Goal: Task Accomplishment & Management: Manage account settings

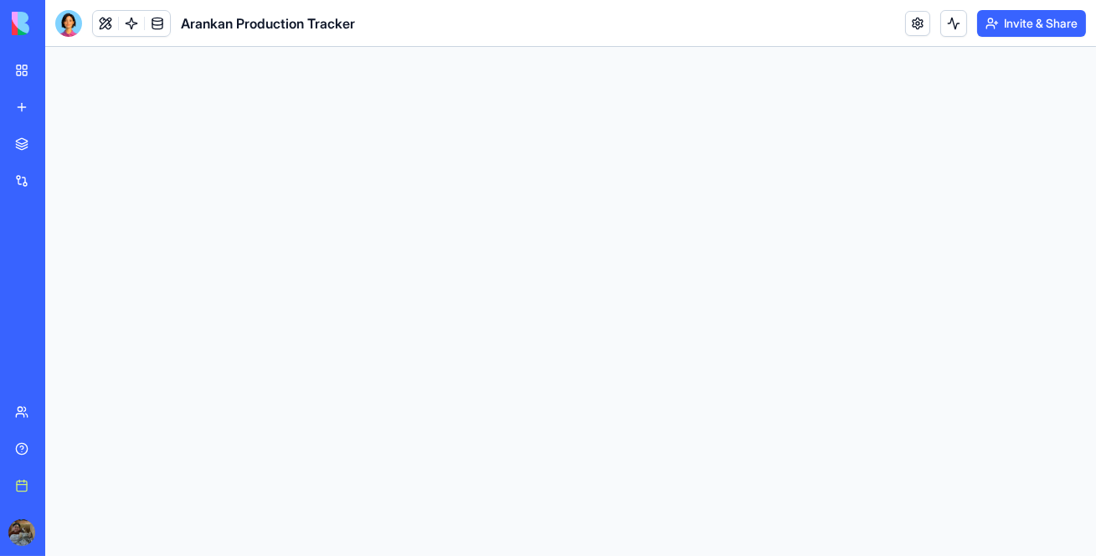
select select "**"
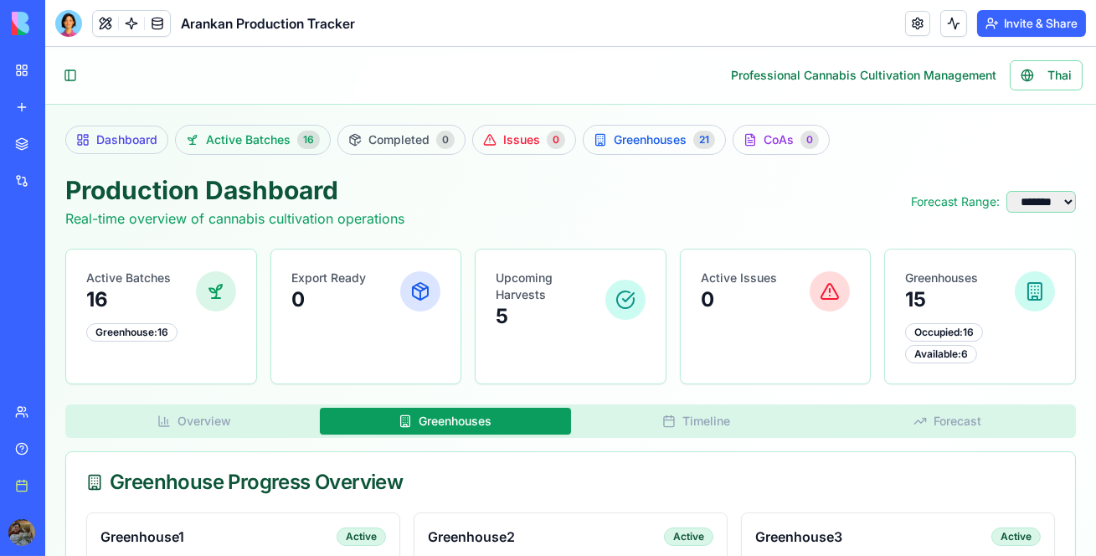
click at [269, 137] on span "Active Batches" at bounding box center [248, 139] width 85 height 17
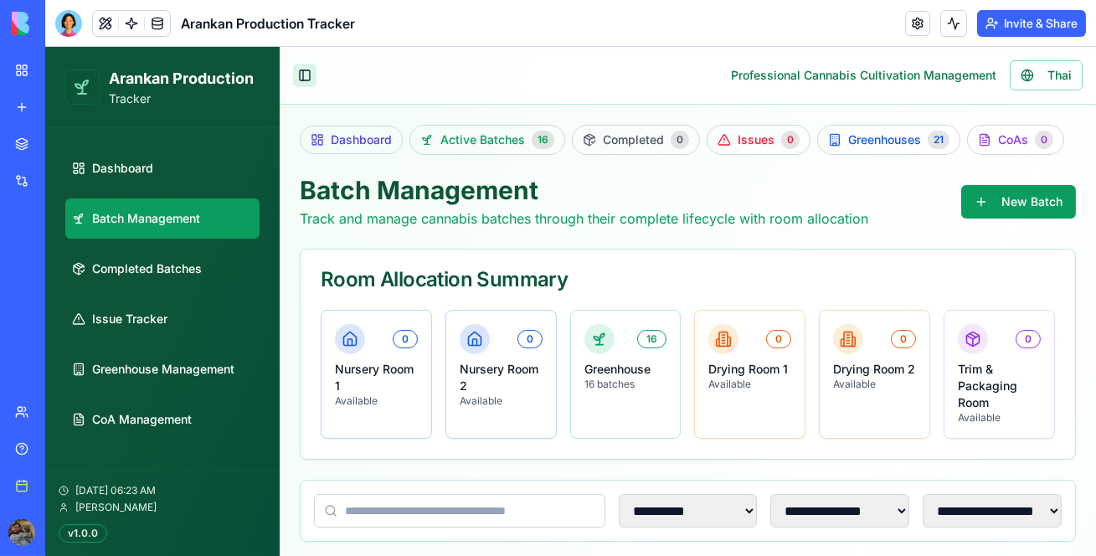
click at [309, 72] on button "Toggle Sidebar" at bounding box center [304, 75] width 23 height 23
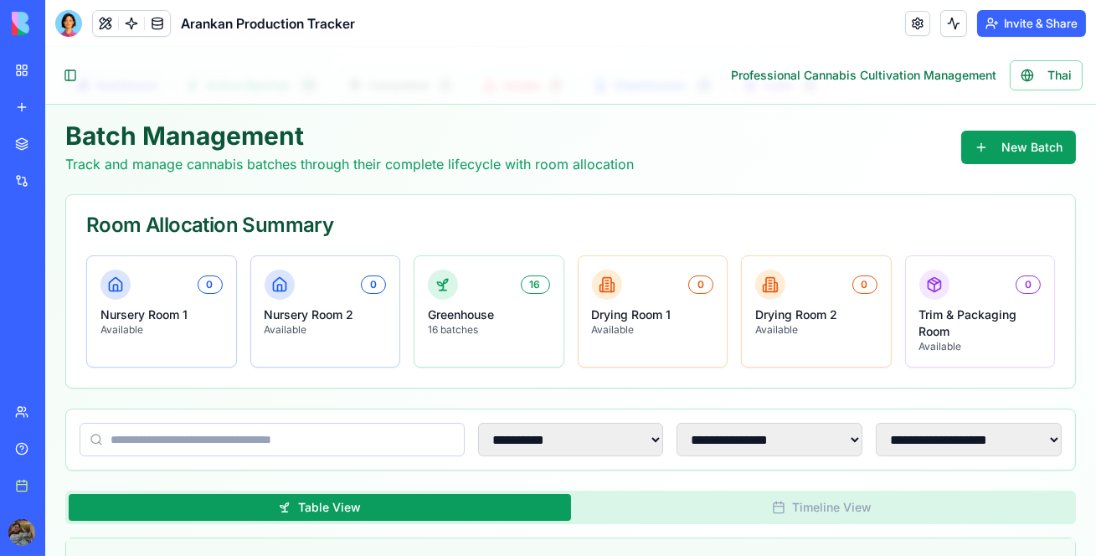
scroll to position [54, 0]
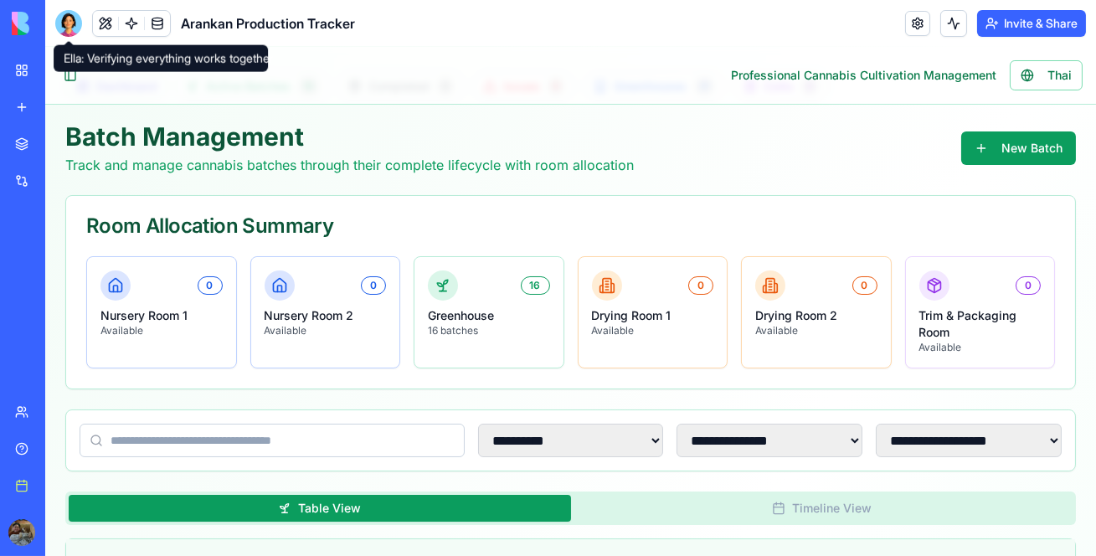
click at [74, 23] on div at bounding box center [68, 23] width 27 height 27
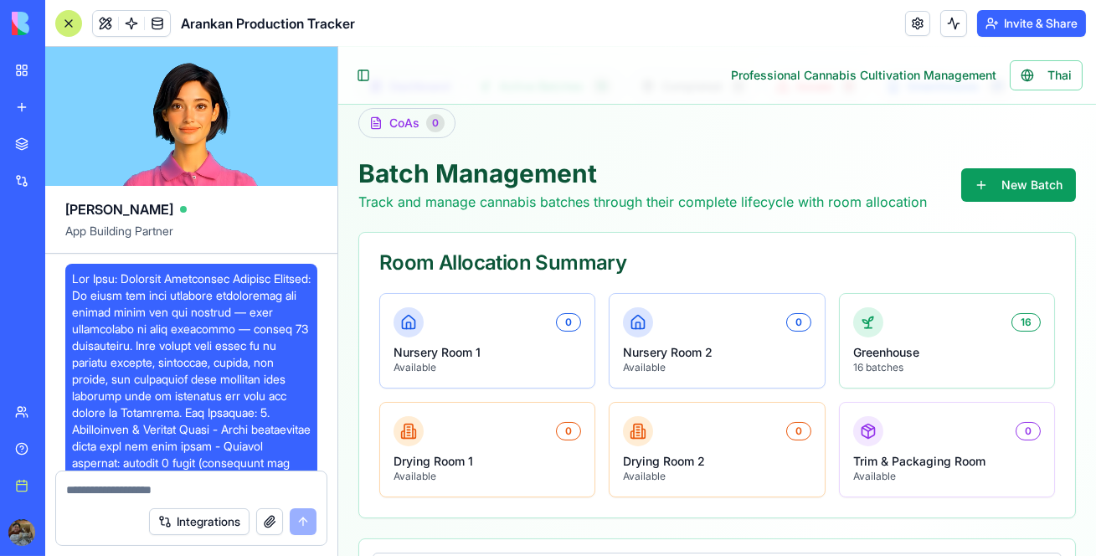
click at [74, 23] on div at bounding box center [68, 23] width 27 height 27
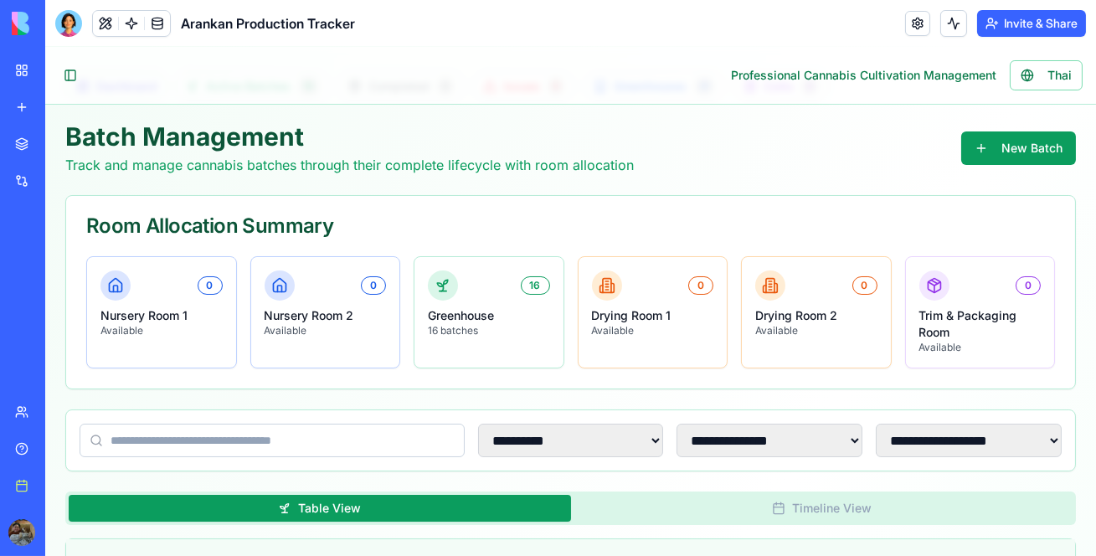
click at [74, 23] on div at bounding box center [68, 23] width 27 height 27
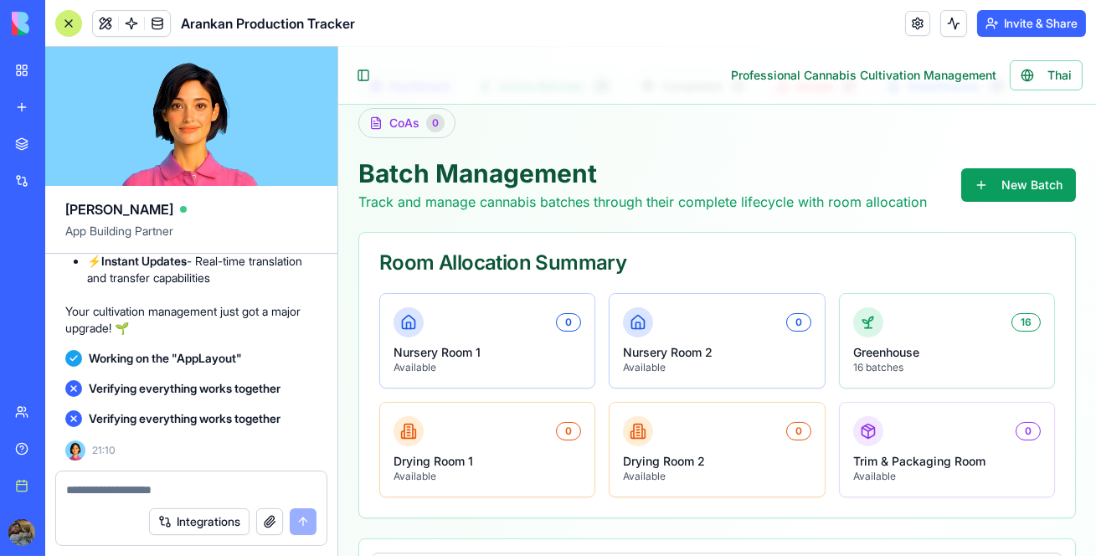
click at [74, 23] on div at bounding box center [68, 23] width 27 height 27
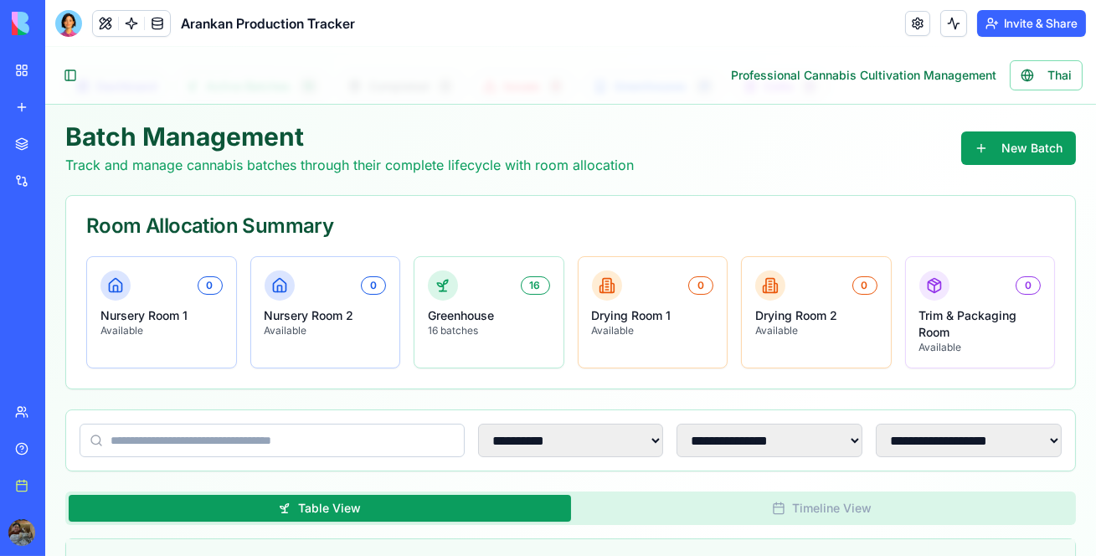
click at [74, 23] on div at bounding box center [68, 23] width 27 height 27
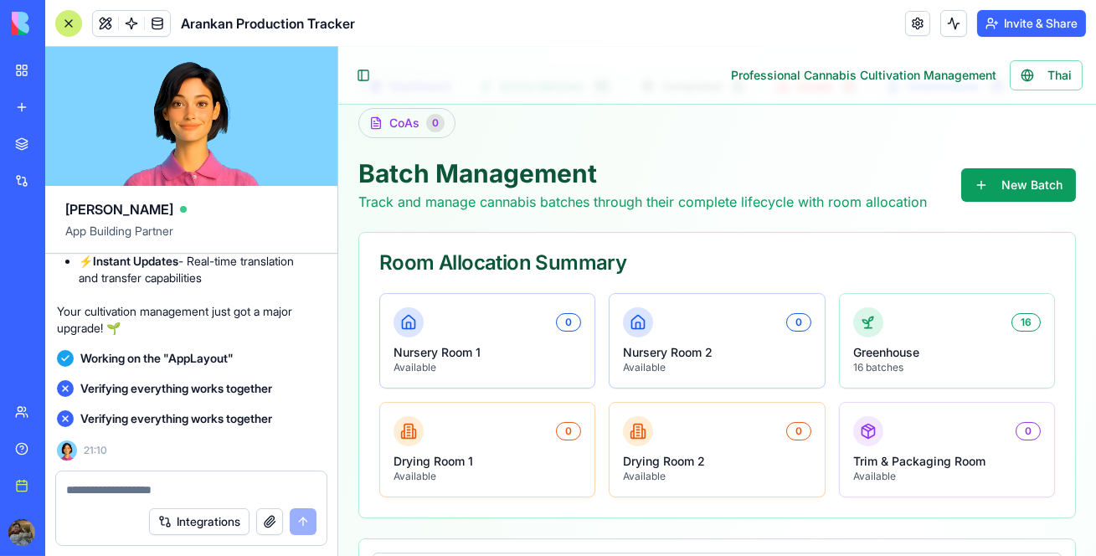
scroll to position [87437, 8]
click at [149, 495] on textarea at bounding box center [191, 489] width 250 height 17
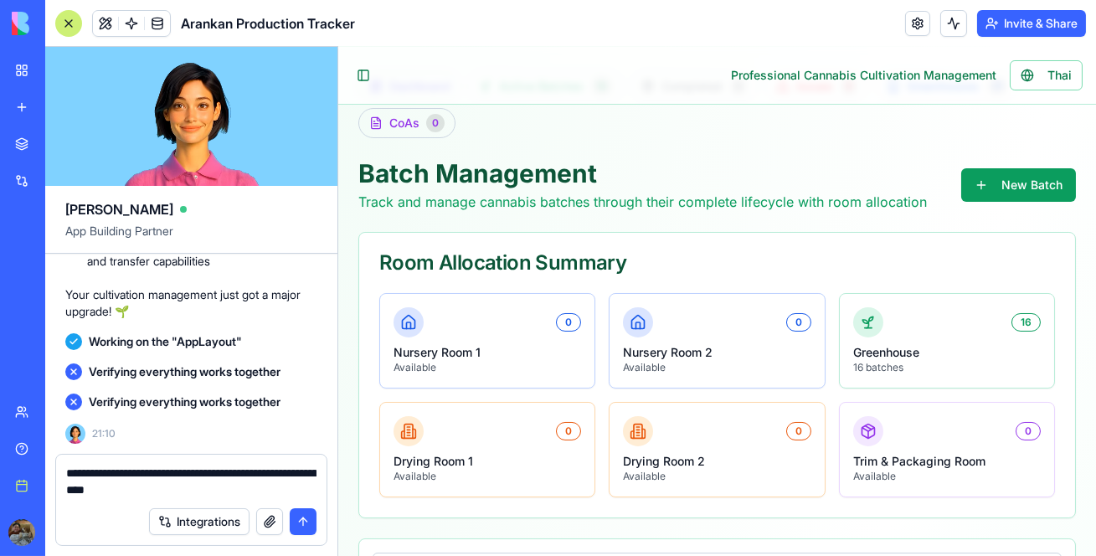
scroll to position [87454, 0]
drag, startPoint x: 205, startPoint y: 485, endPoint x: 27, endPoint y: 426, distance: 187.7
click at [27, 426] on div "BETA My Workspace New app Marketplace Integrations Recent Harvest Health Financ…" at bounding box center [548, 278] width 1096 height 556
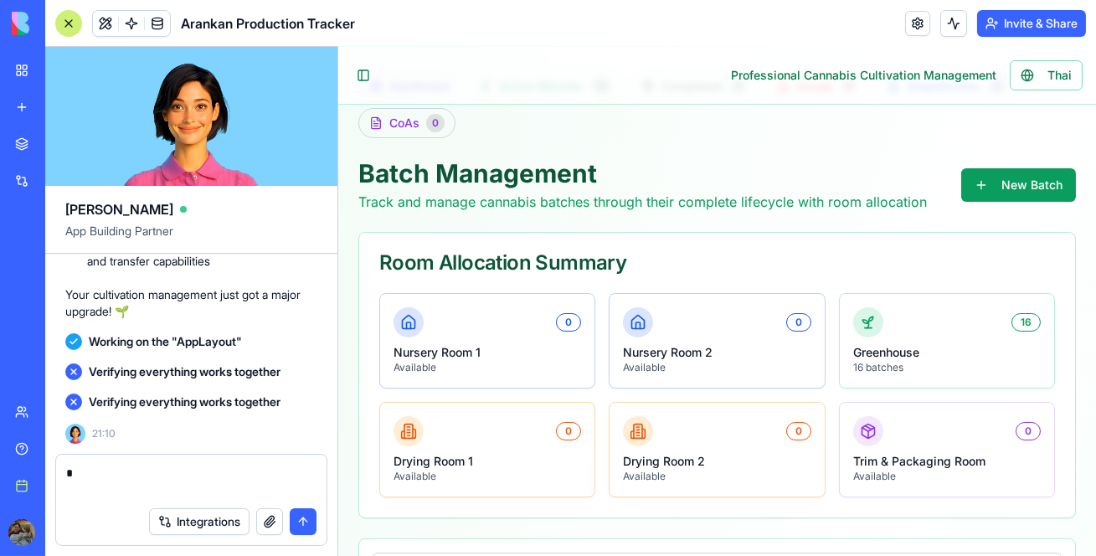
scroll to position [87437, 0]
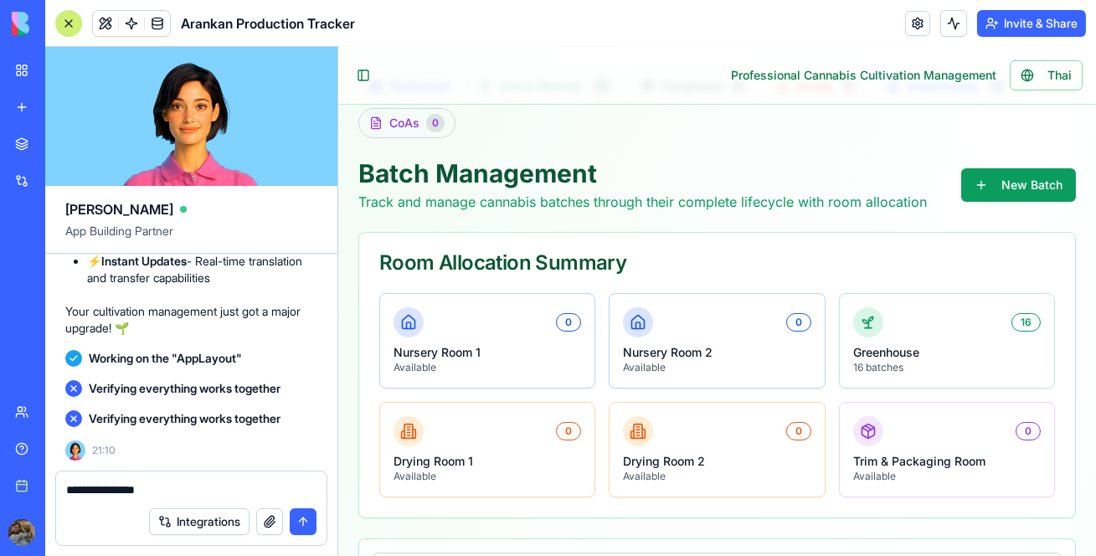
click at [83, 488] on textarea "**********" at bounding box center [191, 489] width 250 height 17
drag, startPoint x: 153, startPoint y: 486, endPoint x: 28, endPoint y: 470, distance: 125.8
click at [28, 470] on div "BETA My Workspace New app Marketplace Integrations Recent Harvest Health Financ…" at bounding box center [548, 278] width 1096 height 556
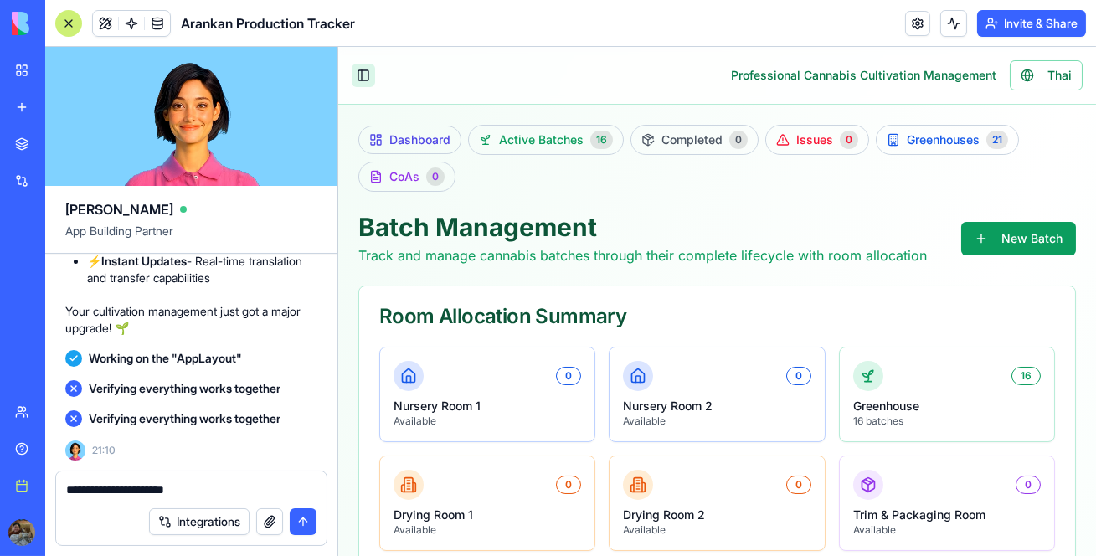
type textarea "**********"
click at [360, 69] on button "Toggle Sidebar" at bounding box center [362, 75] width 23 height 23
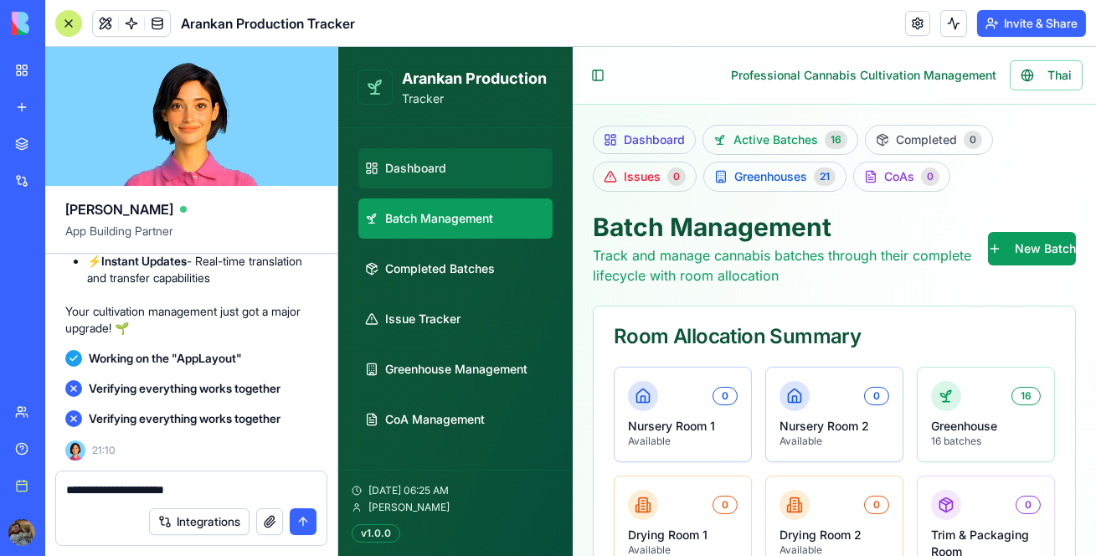
click at [442, 168] on span "Dashboard" at bounding box center [414, 168] width 61 height 17
select select "**"
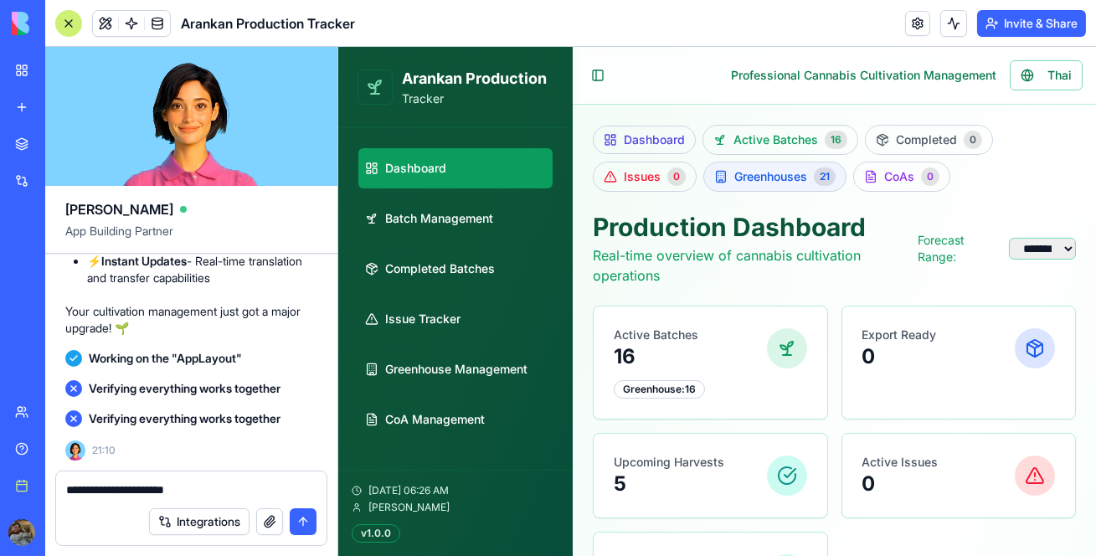
click at [802, 180] on span "Greenhouses" at bounding box center [769, 176] width 73 height 17
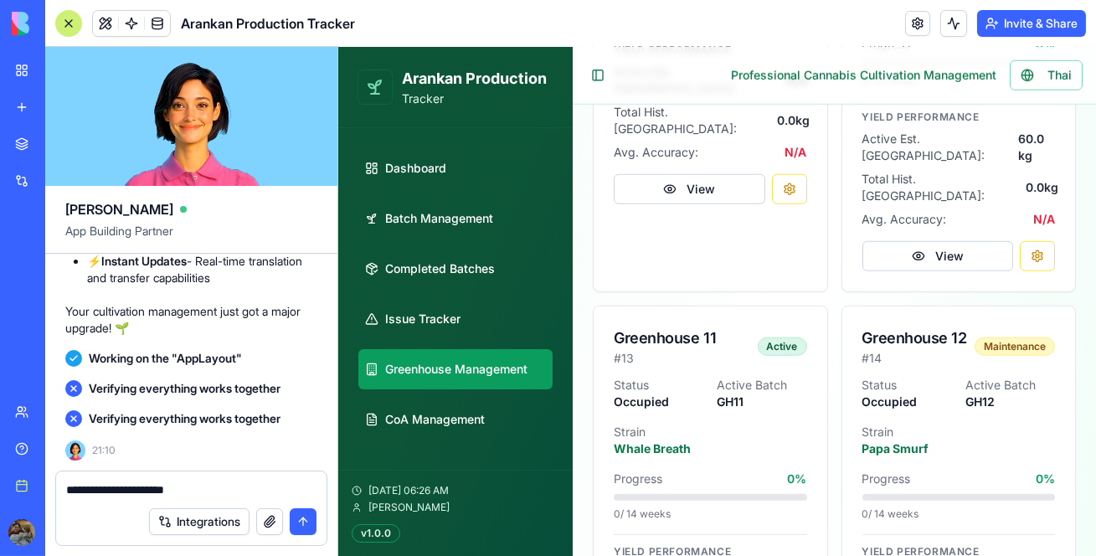
scroll to position [2671, 0]
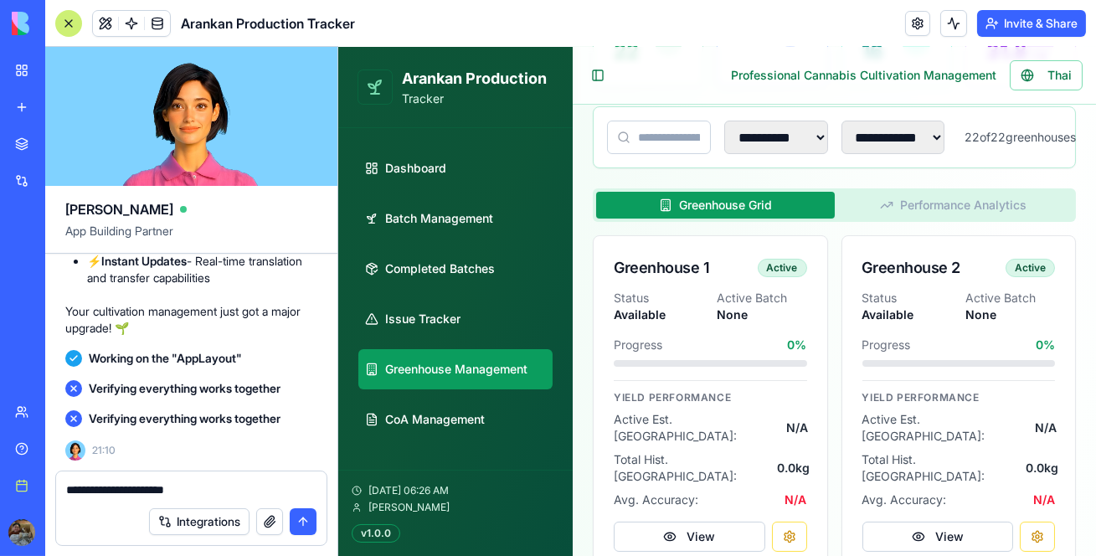
scroll to position [301, 0]
click at [943, 193] on button "Performance Analytics" at bounding box center [953, 206] width 239 height 27
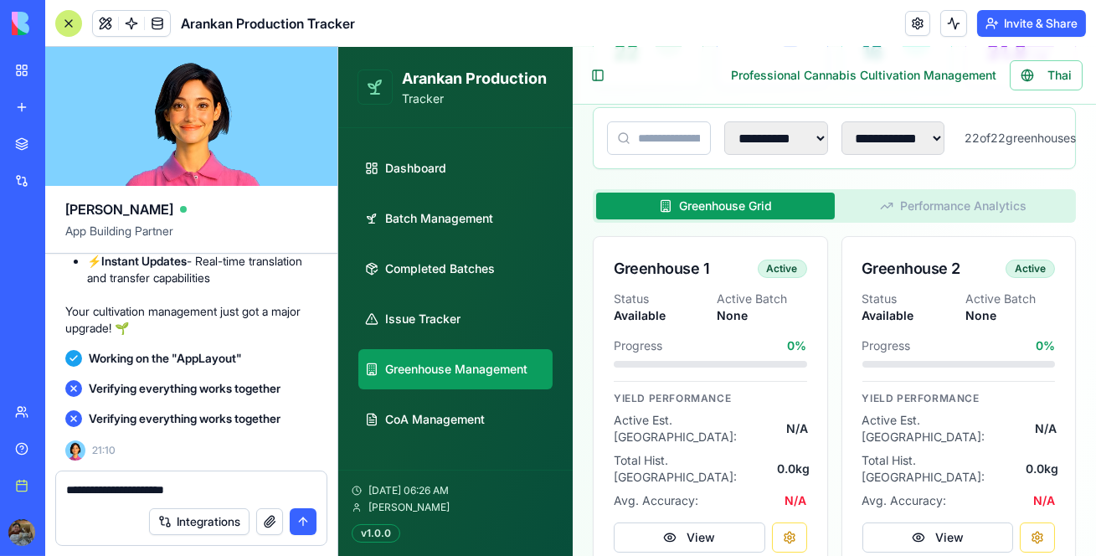
click at [792, 208] on button "Greenhouse Grid" at bounding box center [714, 206] width 239 height 27
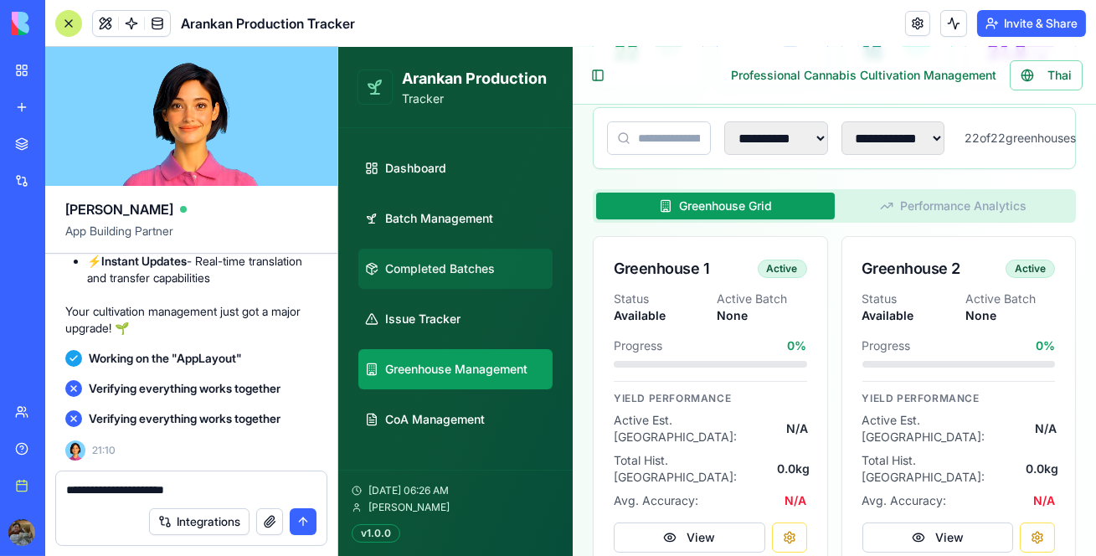
click at [510, 260] on link "Completed Batches" at bounding box center [454, 269] width 194 height 40
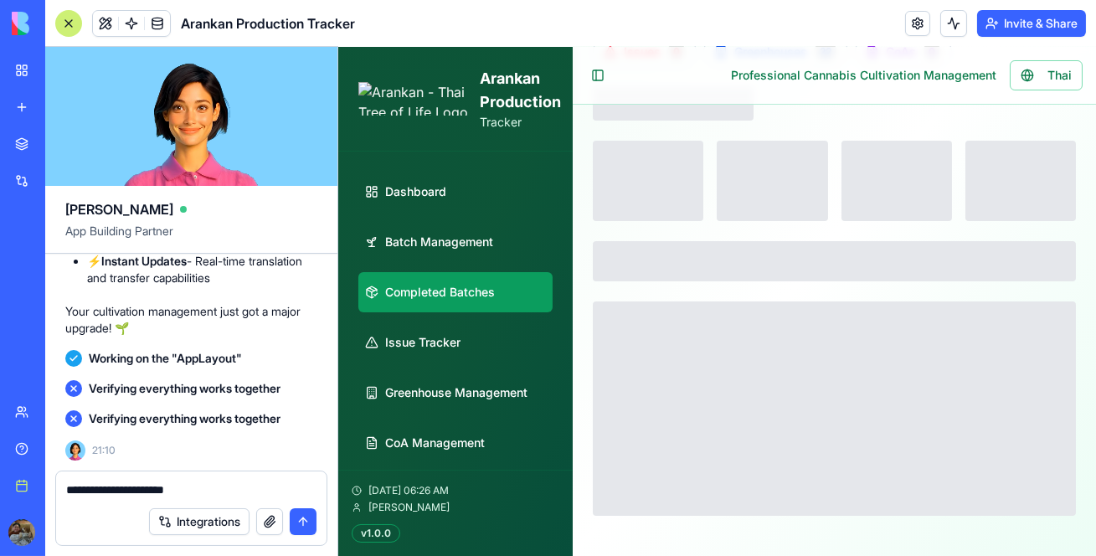
scroll to position [122, 0]
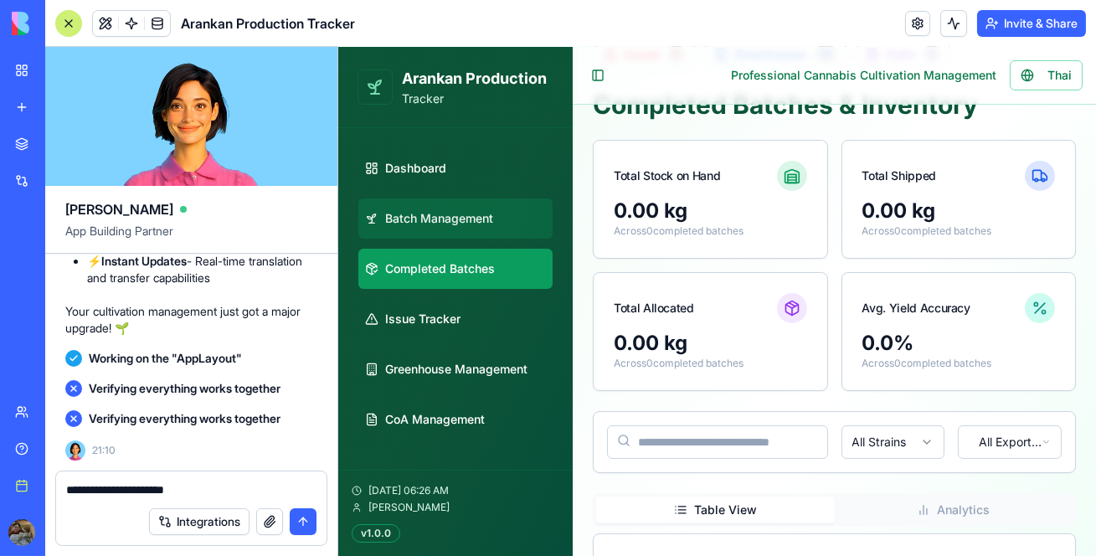
click at [491, 203] on link "Batch Management" at bounding box center [454, 218] width 194 height 40
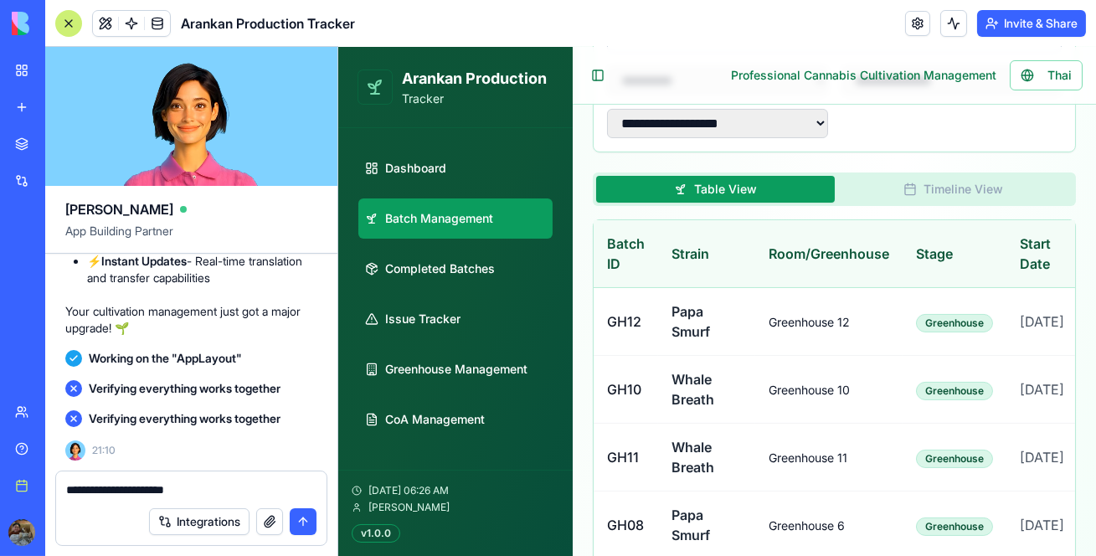
scroll to position [87437, 0]
click at [205, 494] on textarea "**********" at bounding box center [191, 489] width 250 height 17
type textarea "**********"
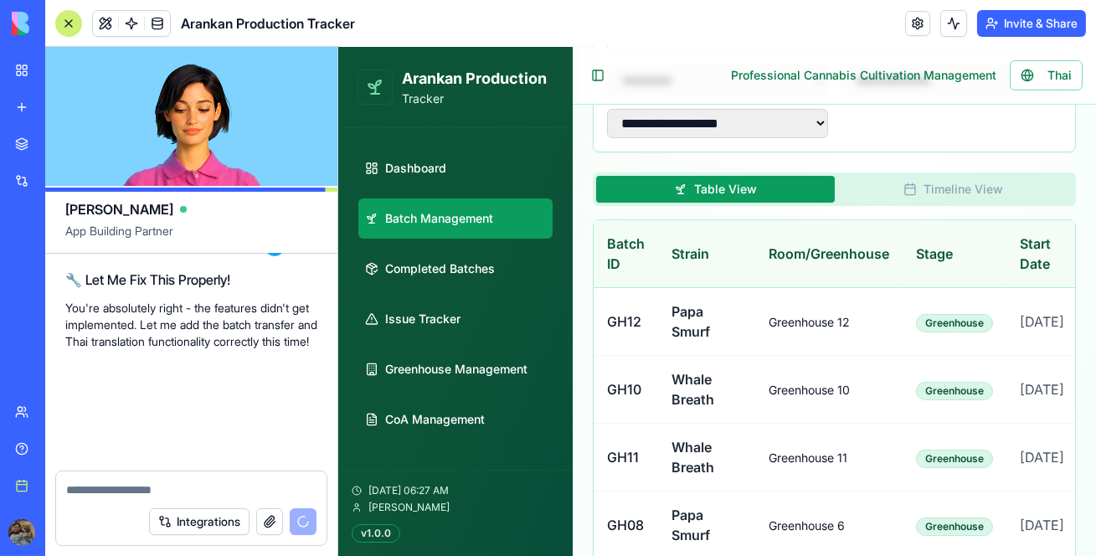
scroll to position [87721, 0]
